Goal: Transaction & Acquisition: Book appointment/travel/reservation

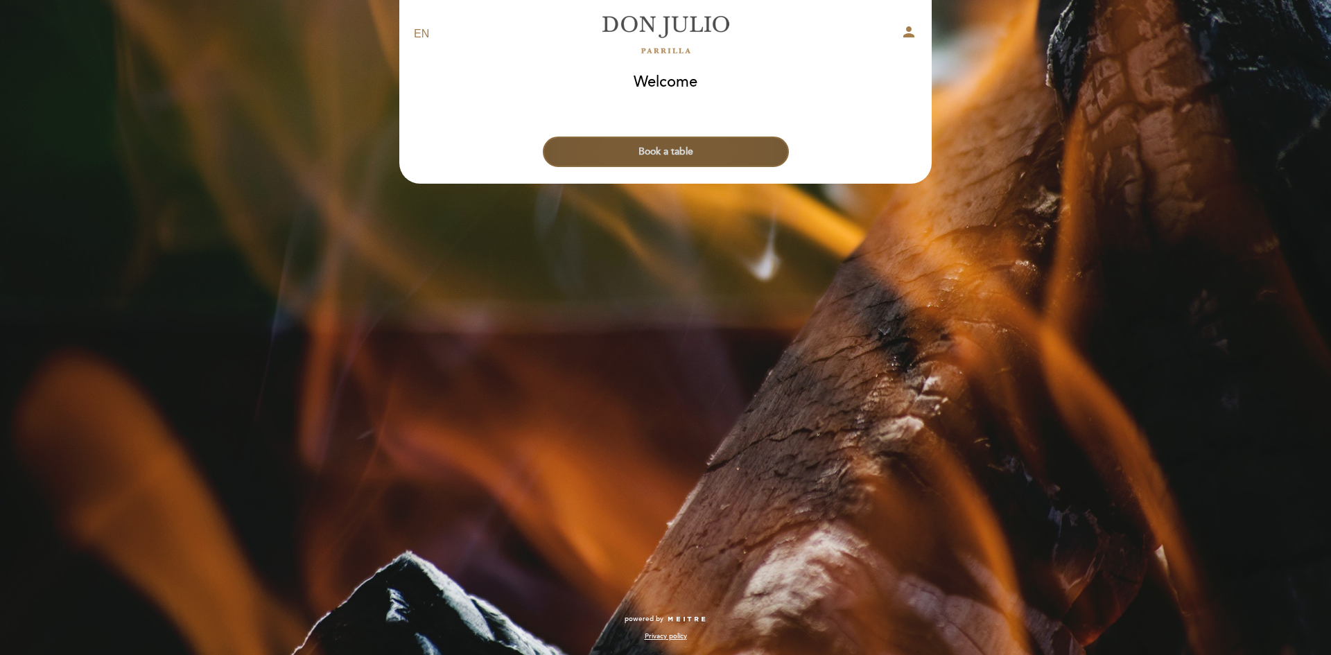
click at [665, 148] on button "Book a table" at bounding box center [666, 152] width 246 height 31
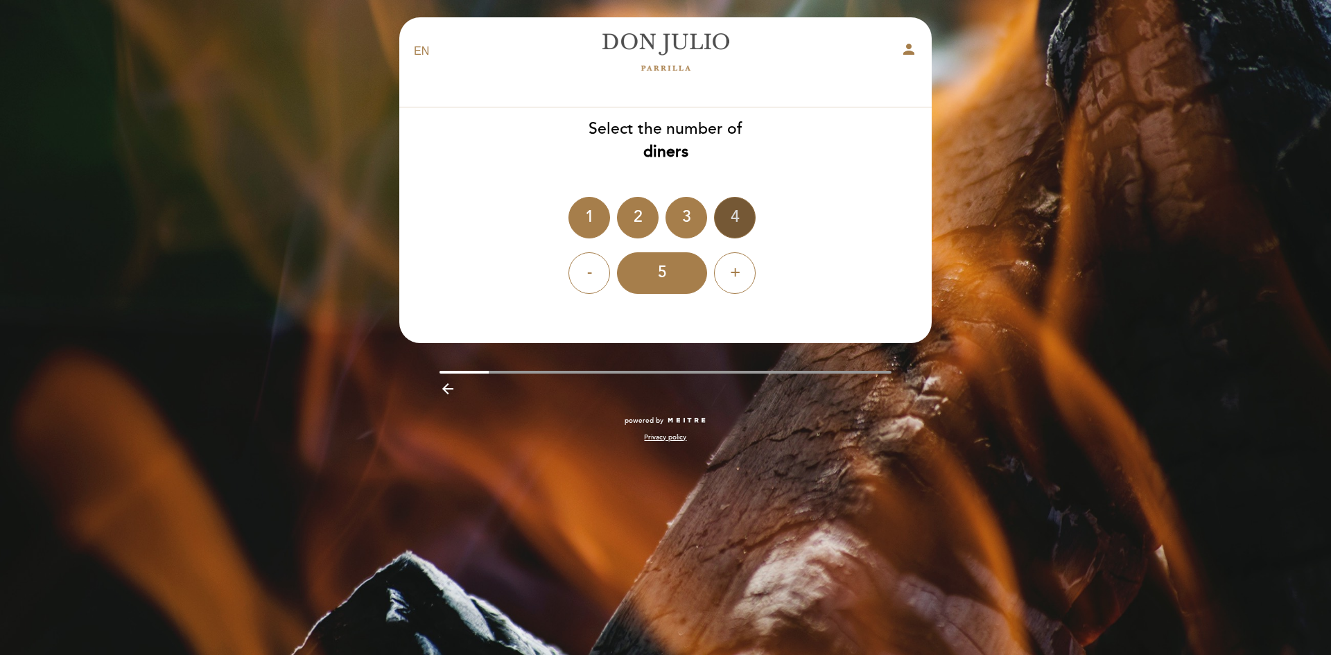
click at [736, 213] on div "4" at bounding box center [735, 218] width 42 height 42
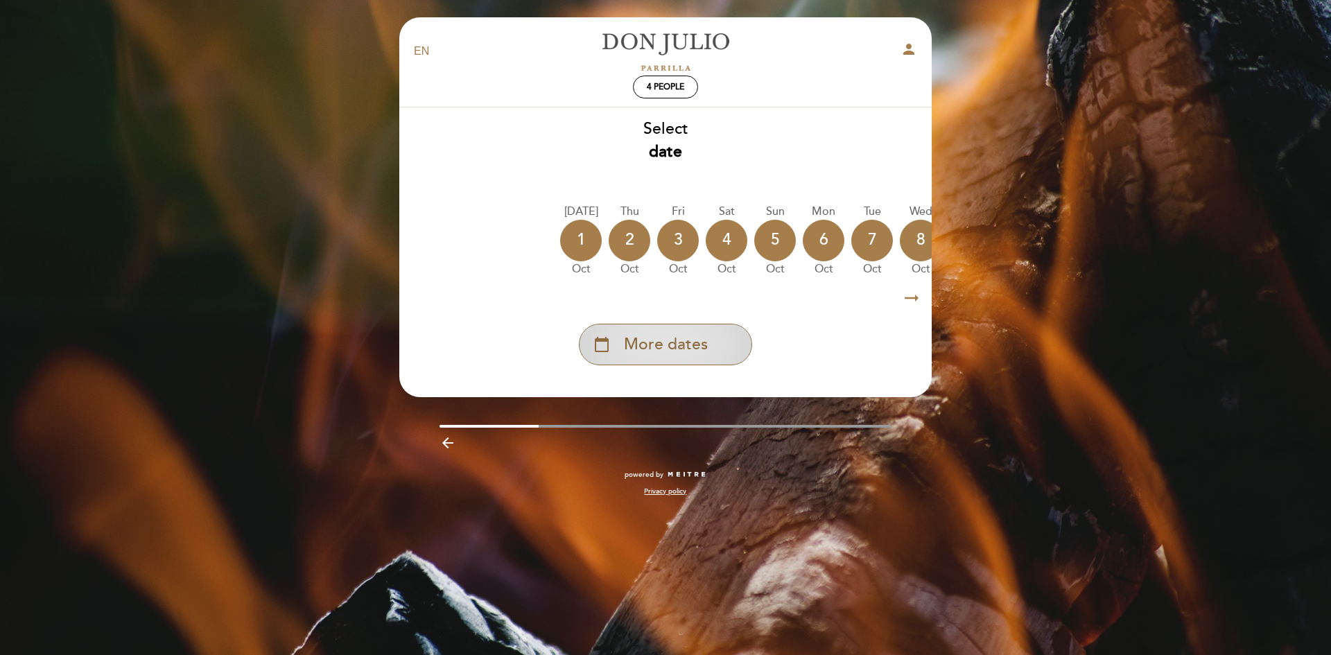
click at [674, 344] on span "More dates" at bounding box center [666, 344] width 84 height 23
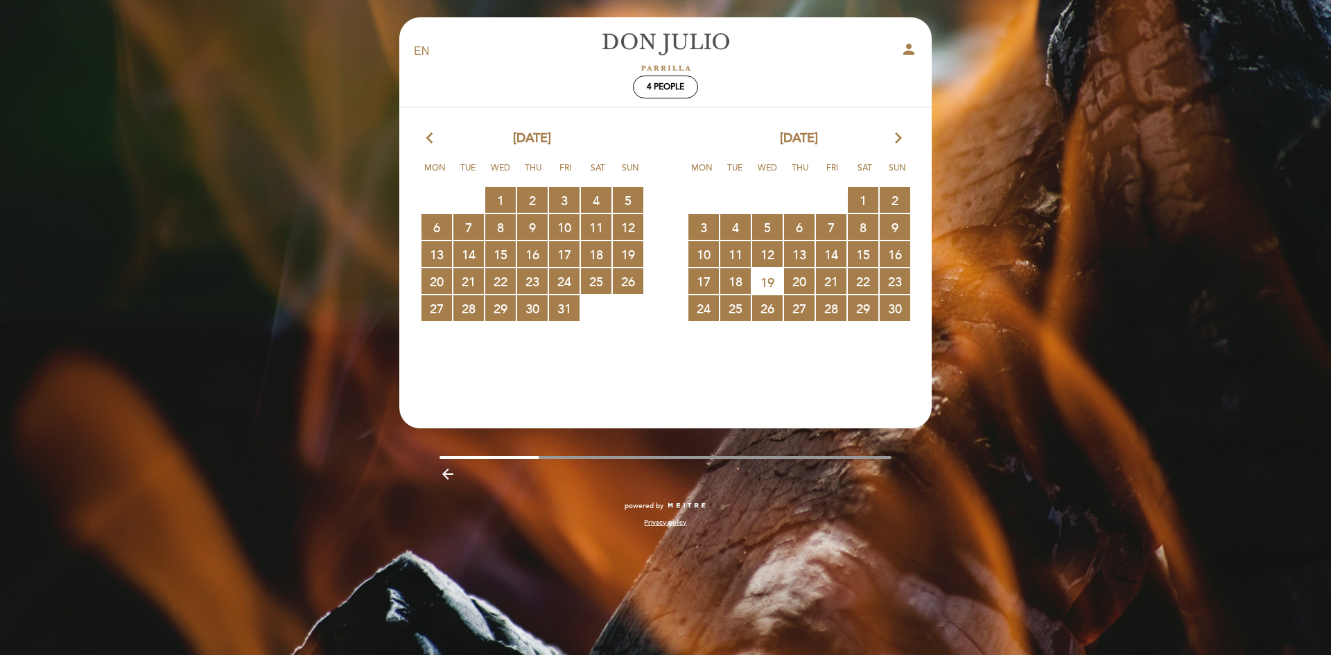
click at [899, 139] on icon "arrow_forward_ios" at bounding box center [898, 139] width 12 height 18
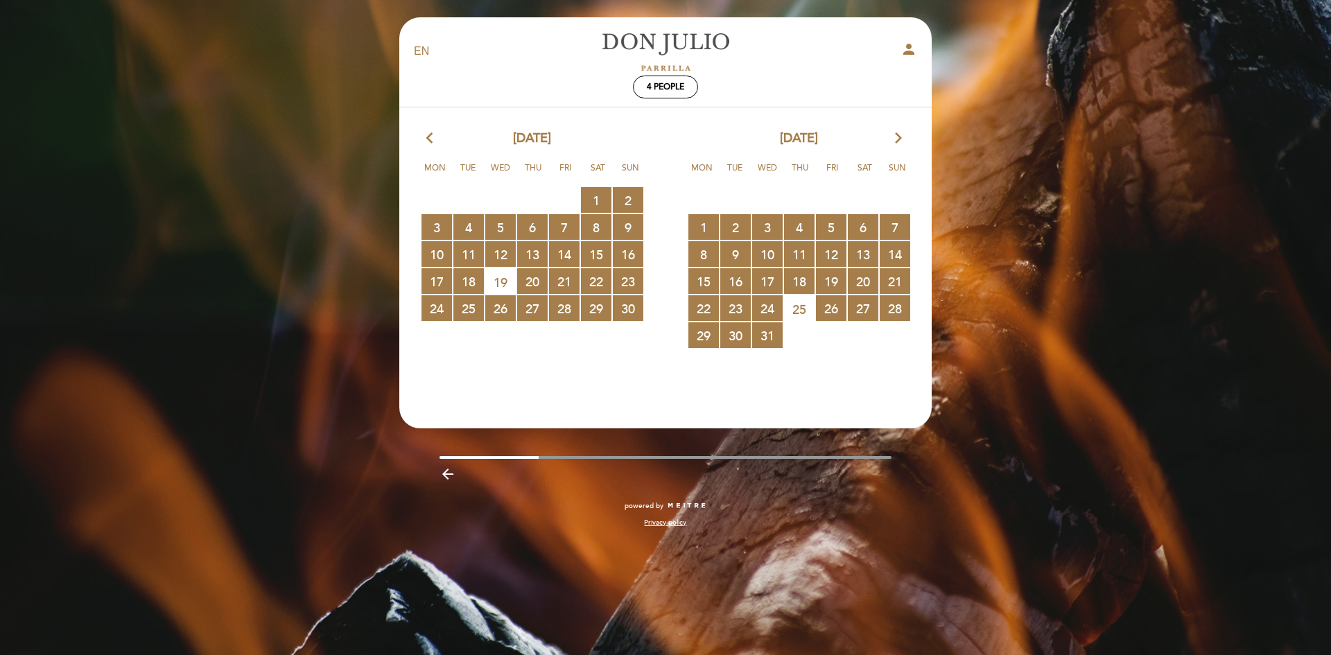
click at [899, 139] on icon "arrow_forward_ios" at bounding box center [898, 139] width 12 height 18
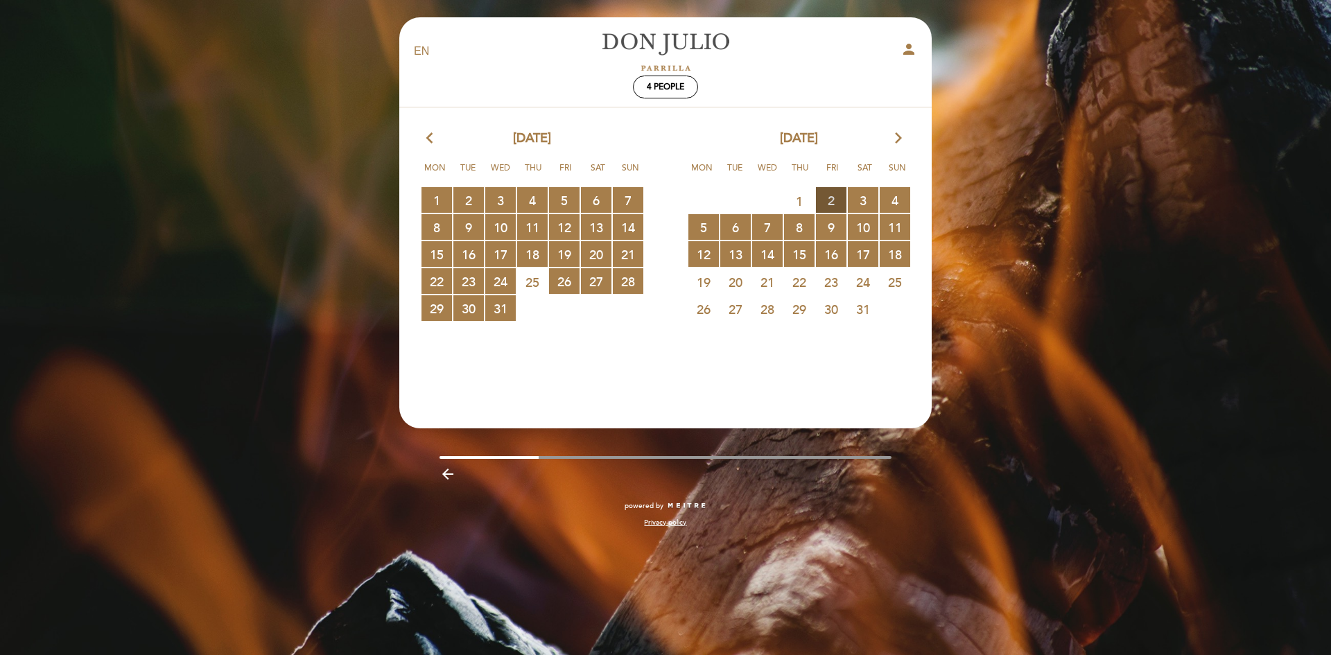
click at [836, 196] on span "2 RESERVATIONS AVAILABLE" at bounding box center [831, 200] width 31 height 26
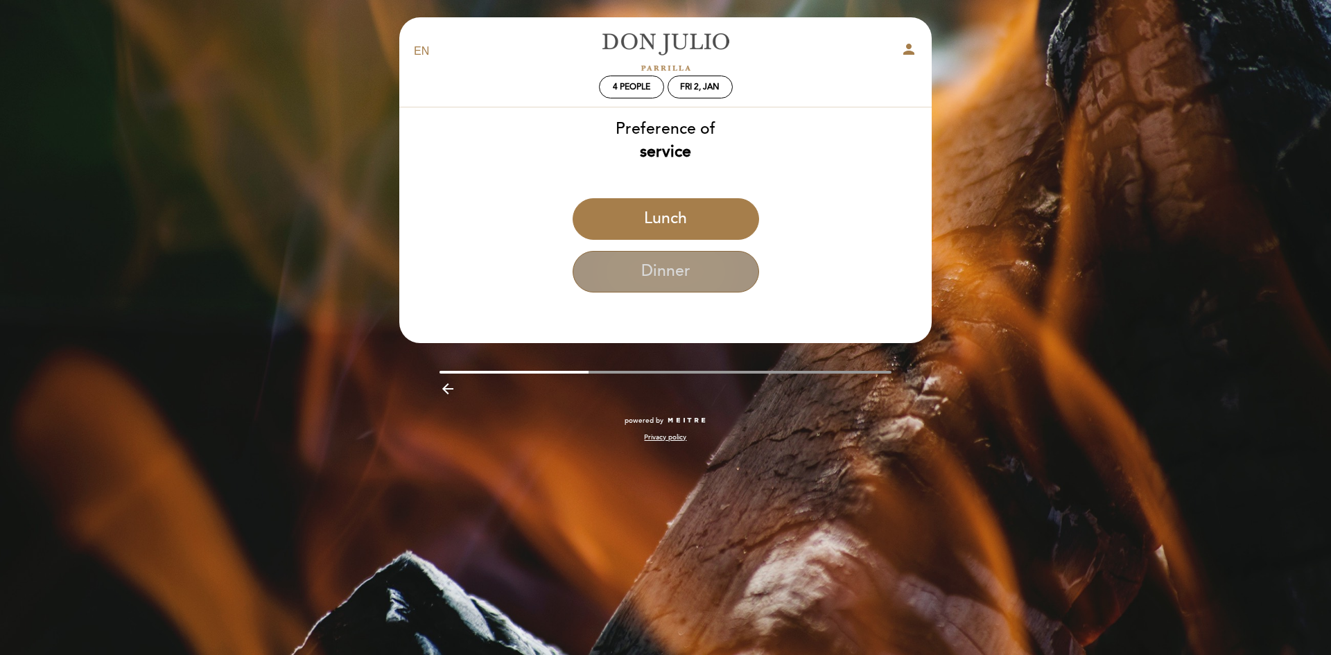
click at [684, 282] on button "Dinner" at bounding box center [666, 272] width 186 height 42
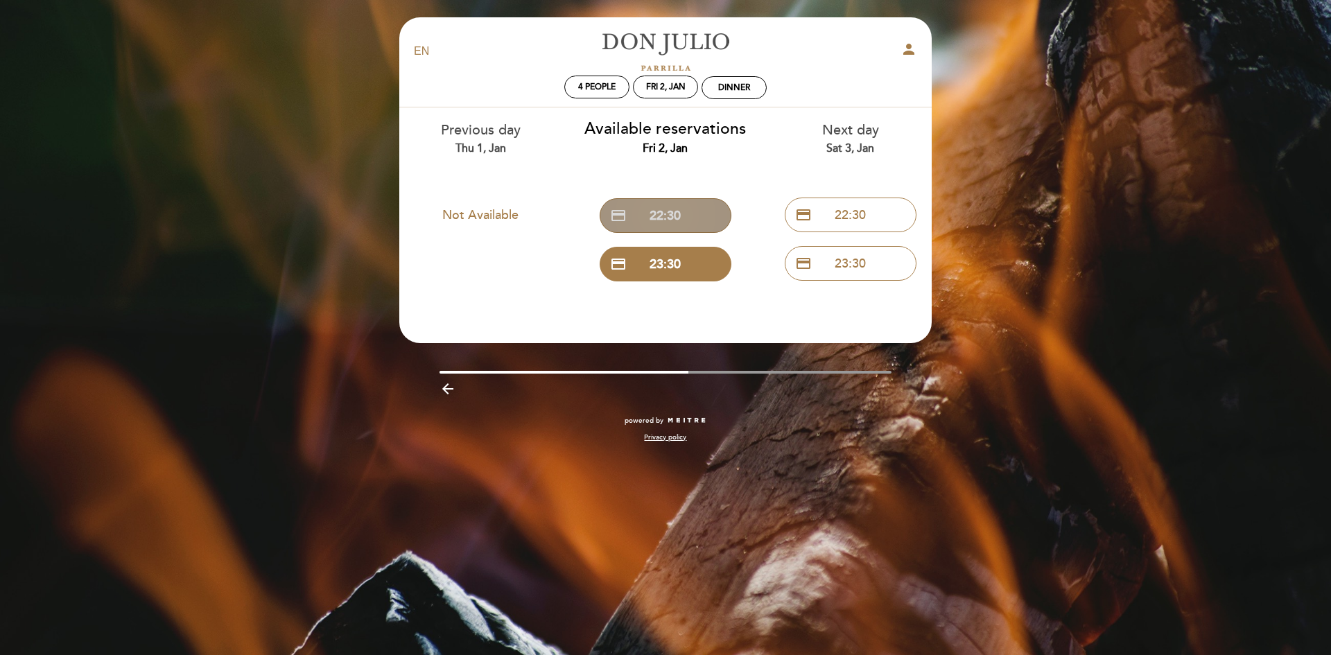
click at [675, 209] on button "credit_card 22:30" at bounding box center [666, 215] width 132 height 35
